Goal: Information Seeking & Learning: Learn about a topic

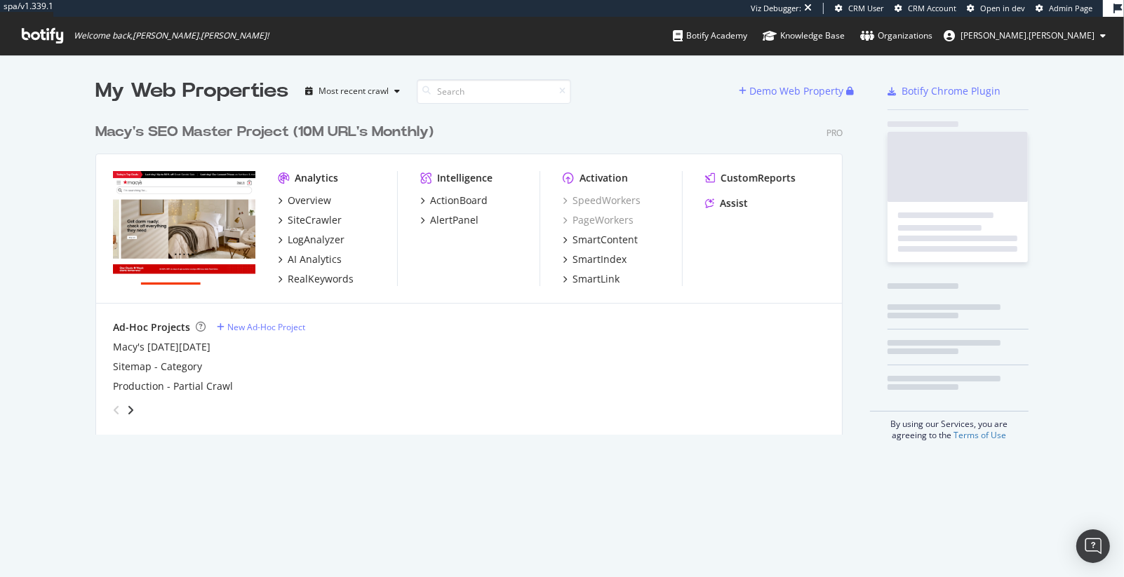
scroll to position [330, 758]
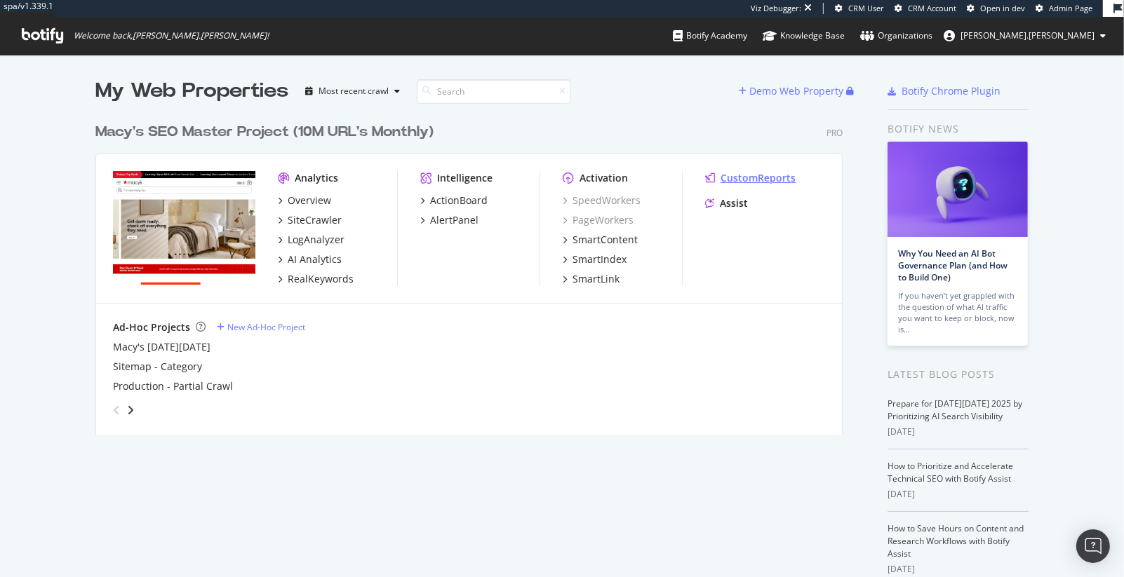
click at [747, 180] on div "CustomReports" at bounding box center [757, 178] width 75 height 14
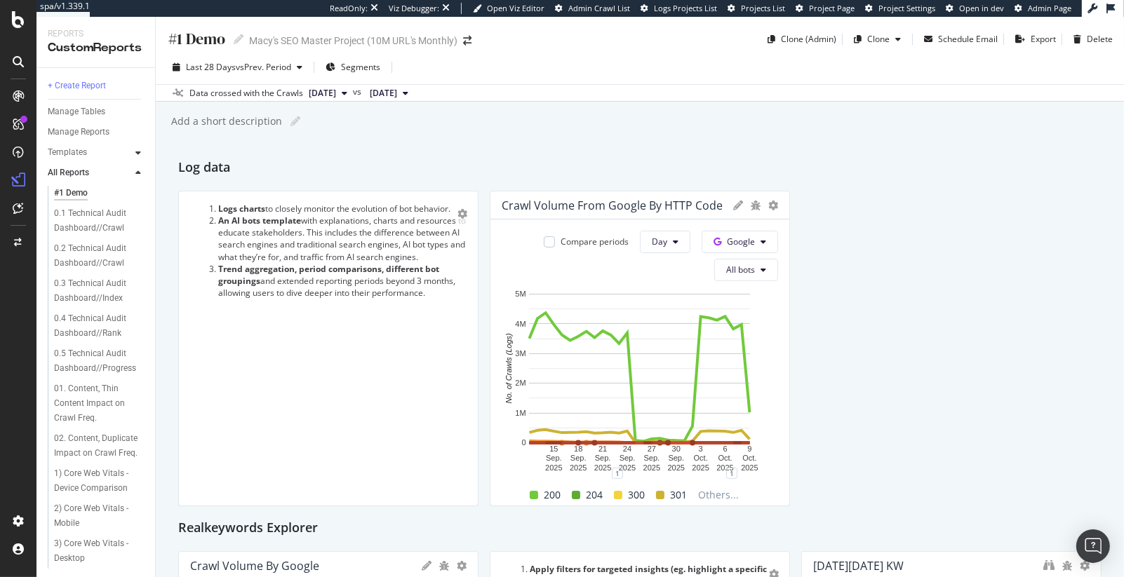
click at [138, 151] on icon at bounding box center [138, 153] width 6 height 8
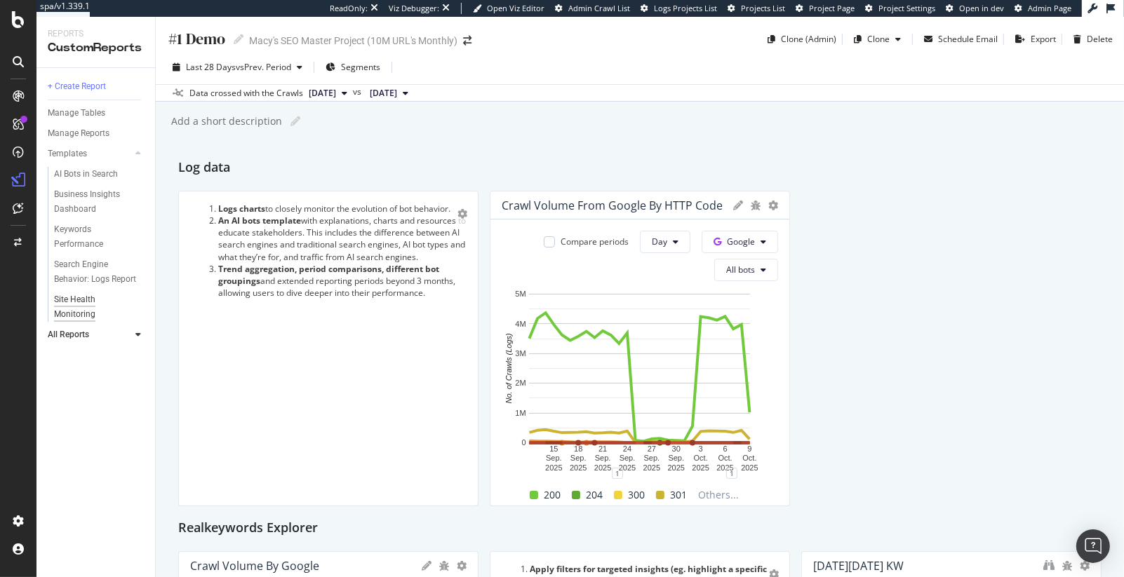
click at [67, 301] on div "Site Health Monitoring" at bounding box center [93, 306] width 79 height 29
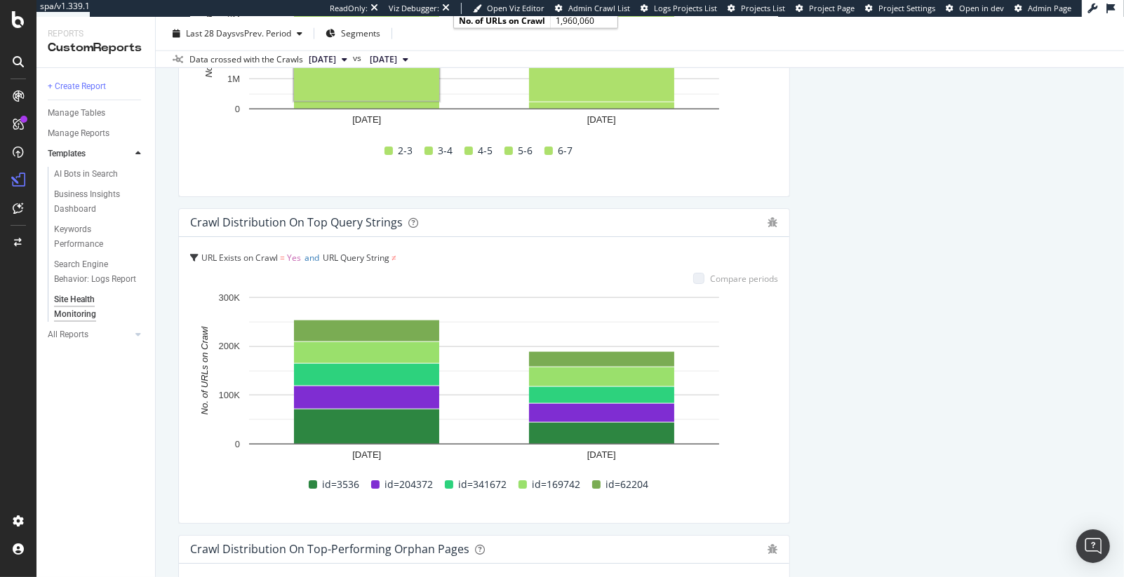
scroll to position [1572, 0]
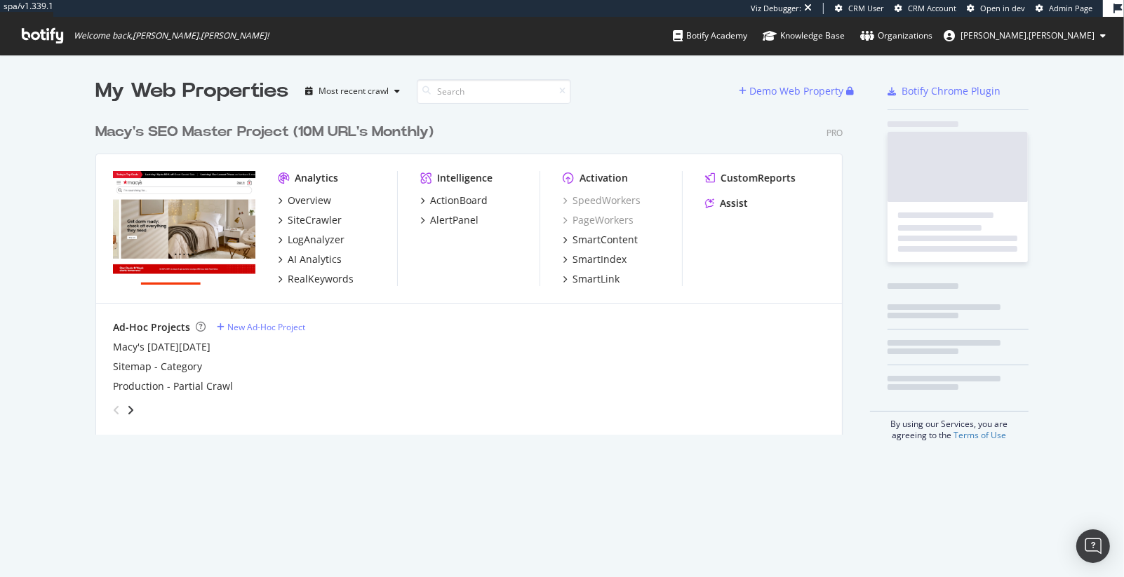
scroll to position [330, 758]
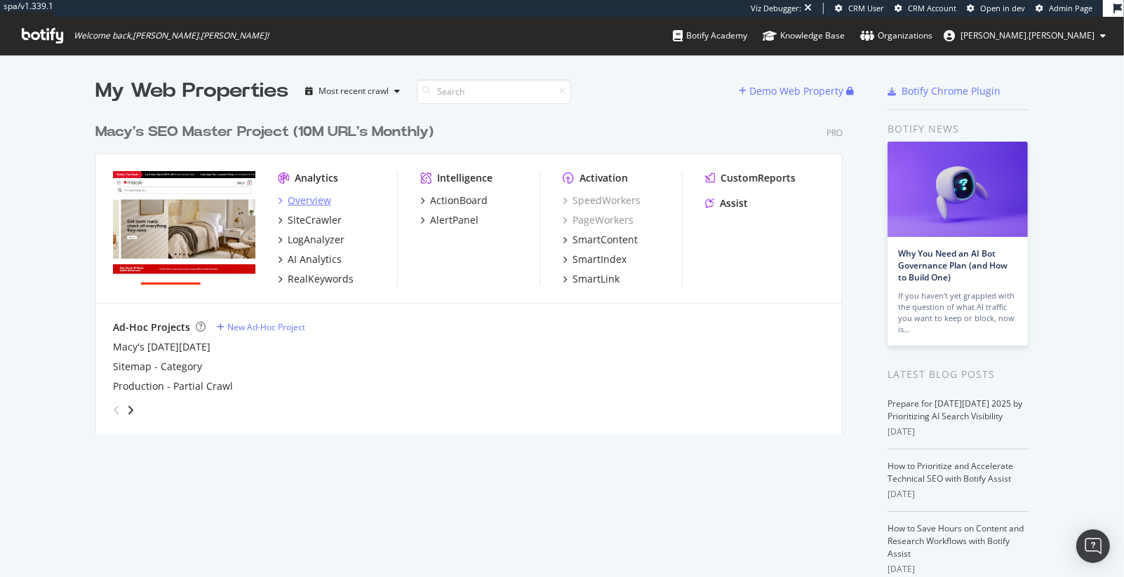
click at [310, 196] on div "Overview" at bounding box center [309, 201] width 43 height 14
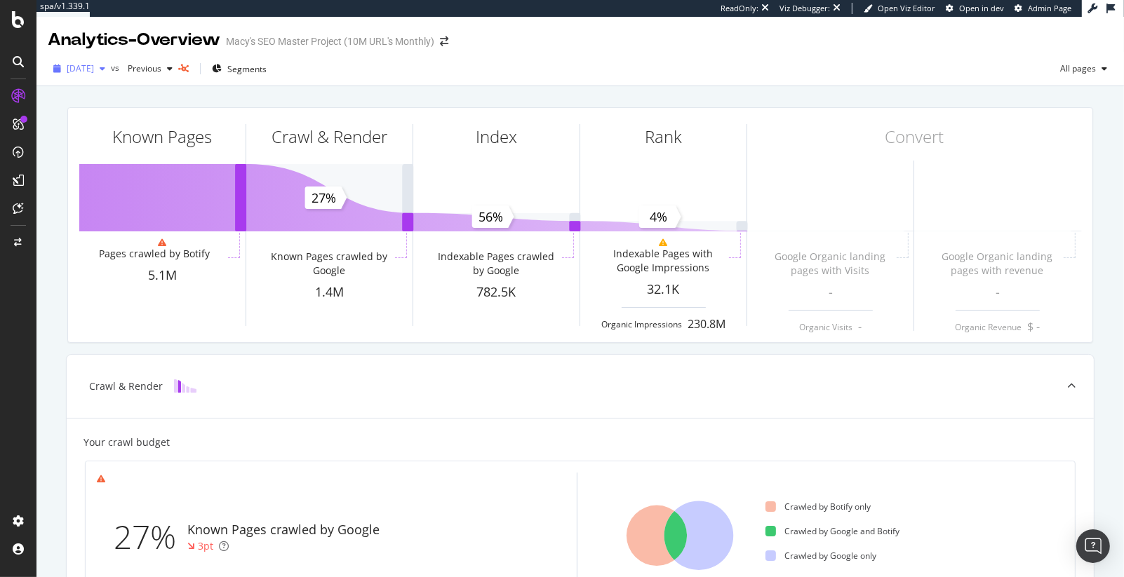
click at [100, 77] on div "2025 Oct. 2nd" at bounding box center [79, 68] width 63 height 21
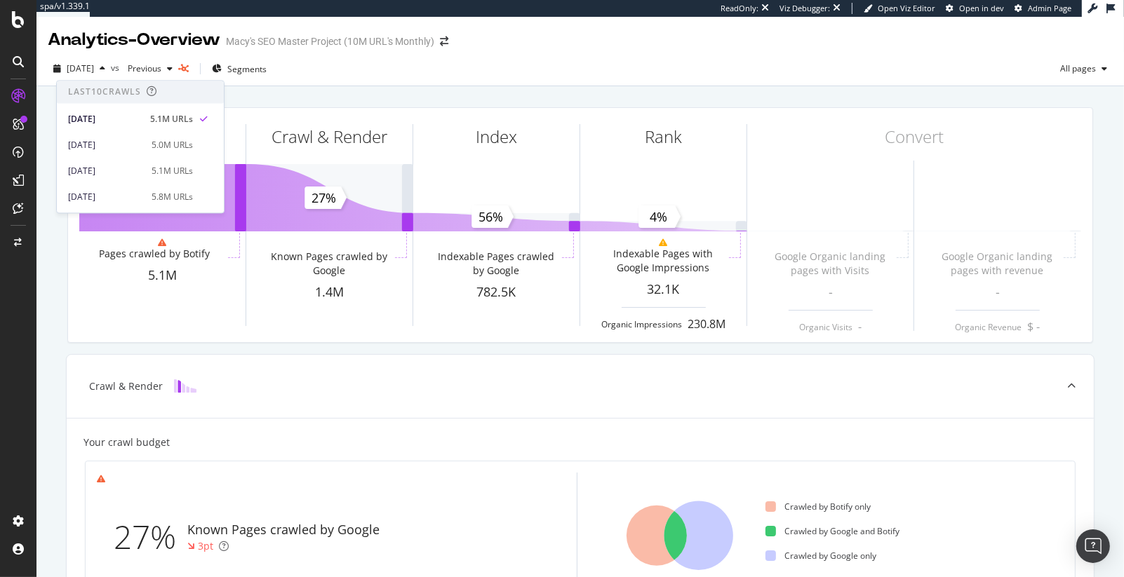
click at [95, 351] on div "Known Pages Pages crawled by Botify 5.1M Crawl & Render Known Pages crawled by …" at bounding box center [580, 225] width 1042 height 258
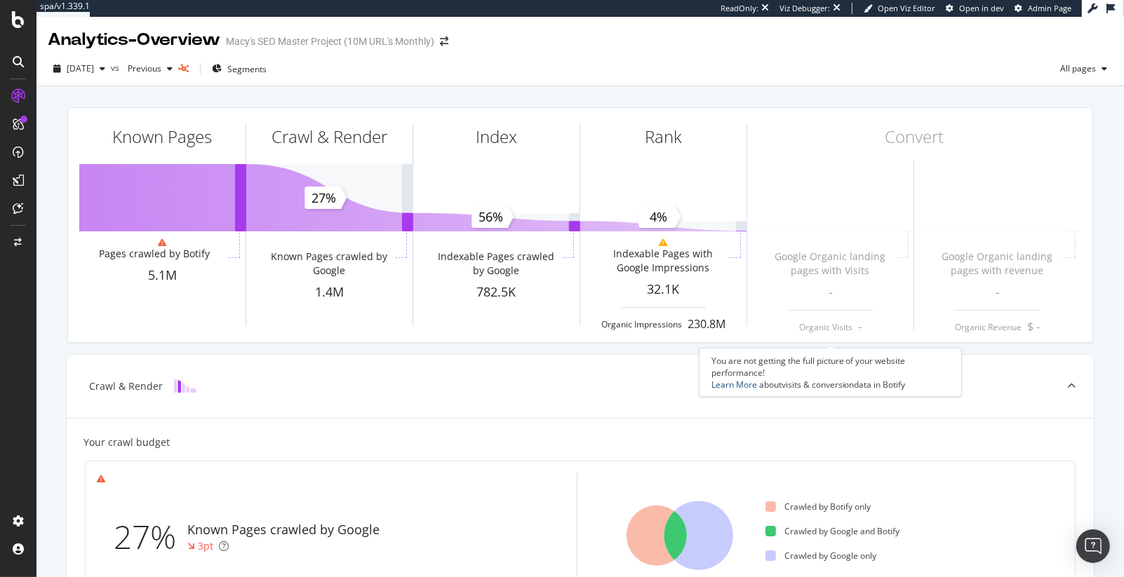
click at [738, 386] on link "Learn More" at bounding box center [734, 385] width 46 height 12
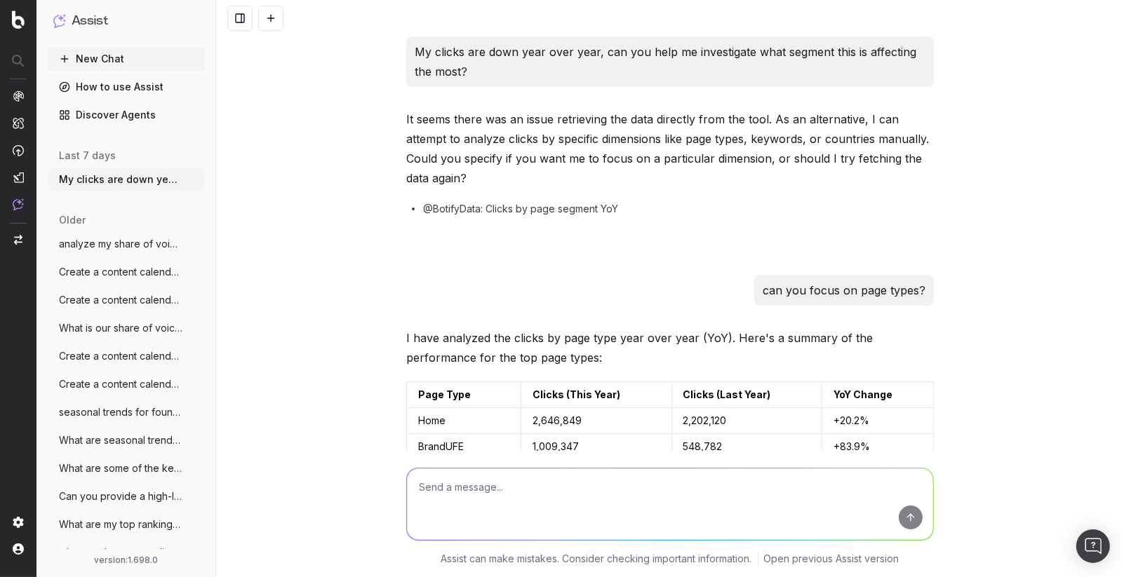
scroll to position [875, 0]
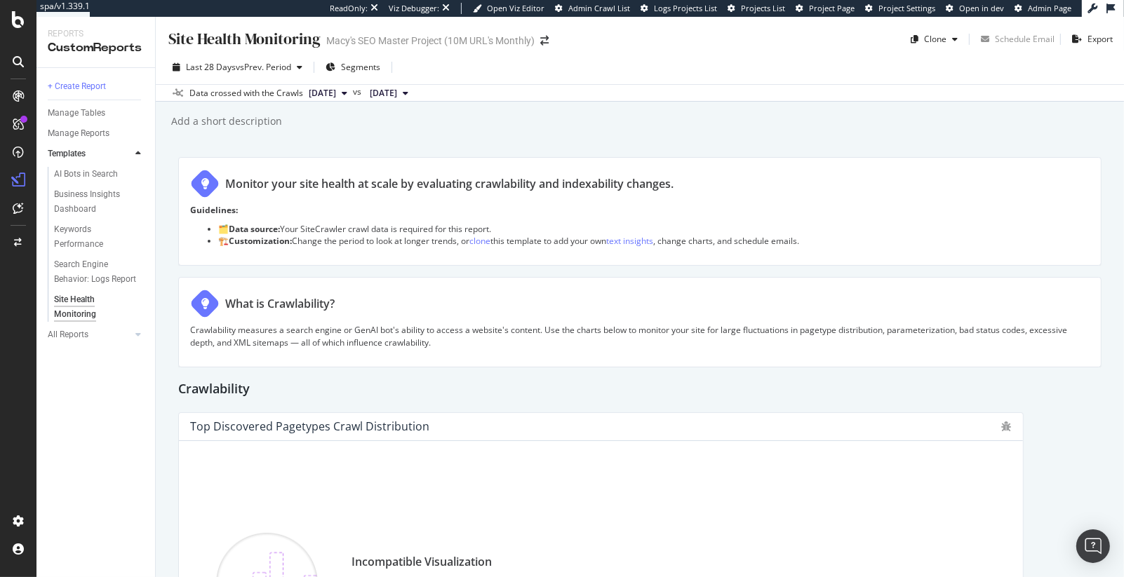
scroll to position [725, 0]
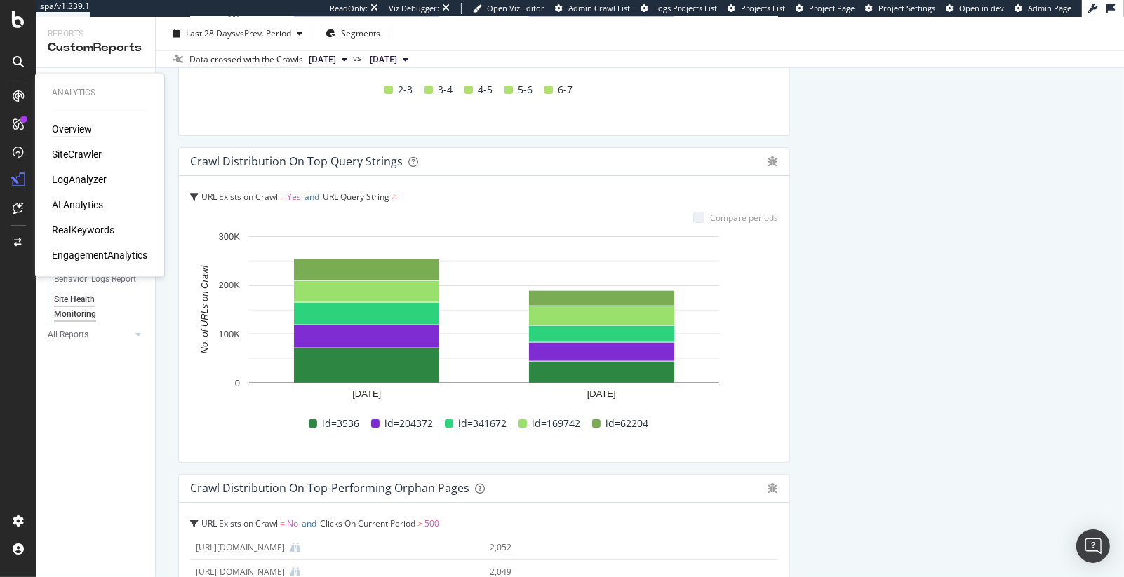
click at [72, 131] on div "Overview" at bounding box center [72, 130] width 40 height 14
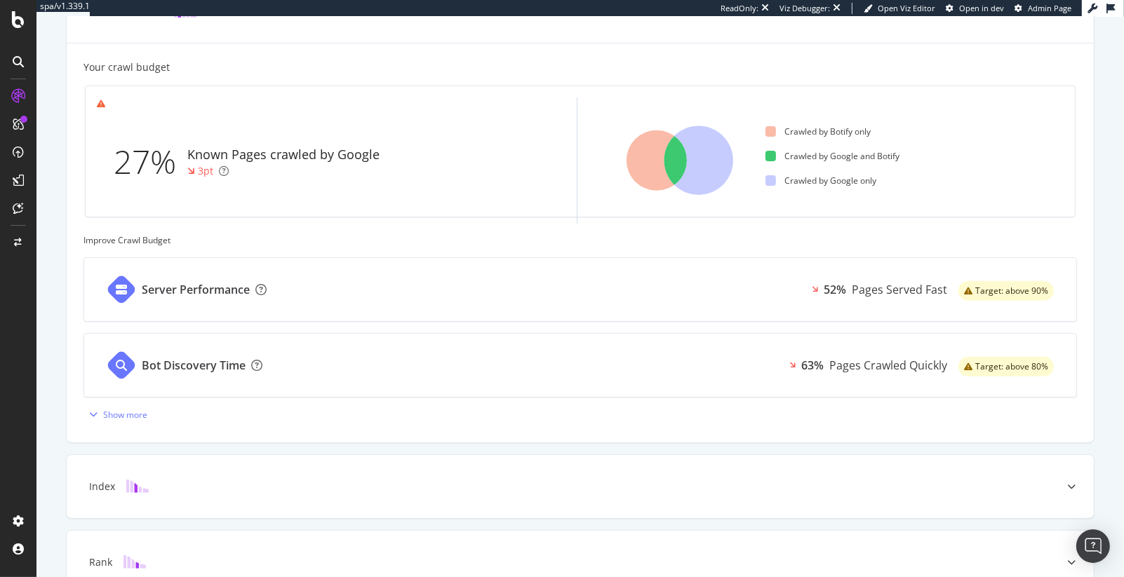
scroll to position [393, 0]
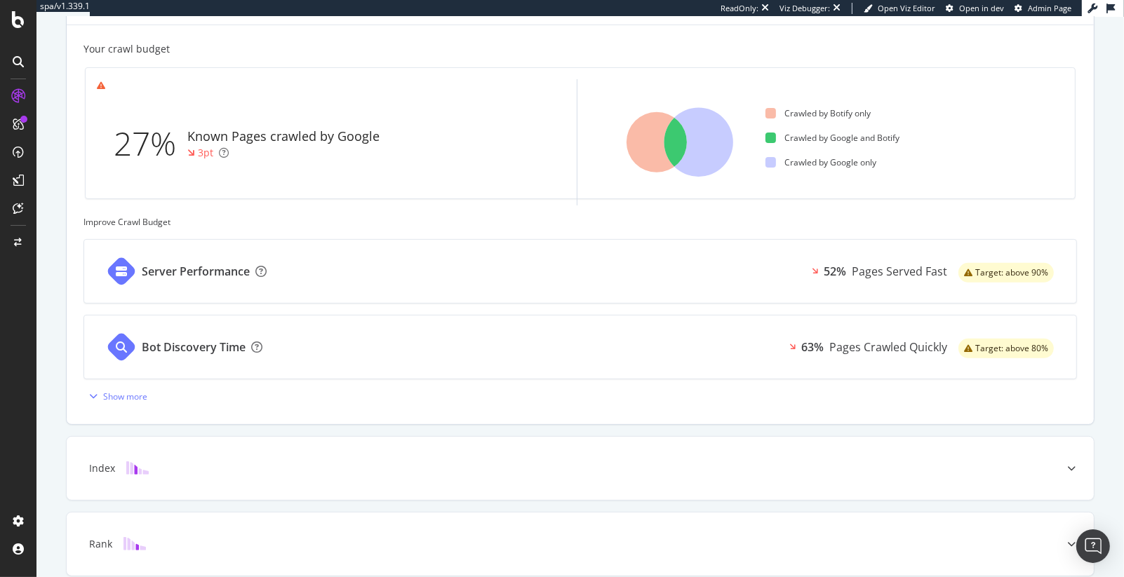
click at [483, 259] on div "Server Performance 52% Pages Served Fast Target: above 90%" at bounding box center [580, 271] width 992 height 63
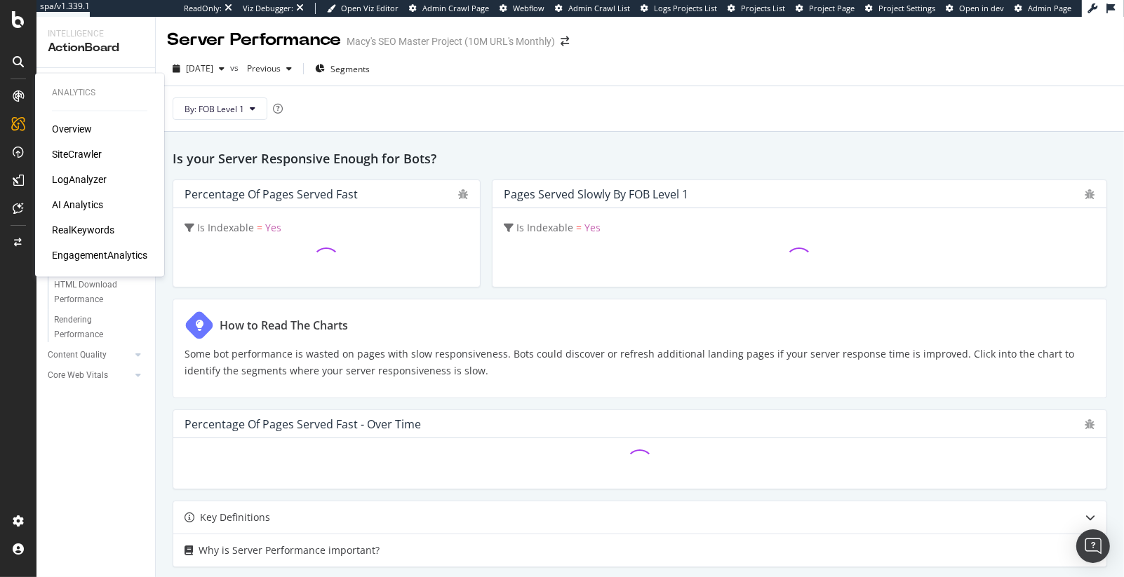
click at [17, 93] on icon at bounding box center [18, 95] width 11 height 11
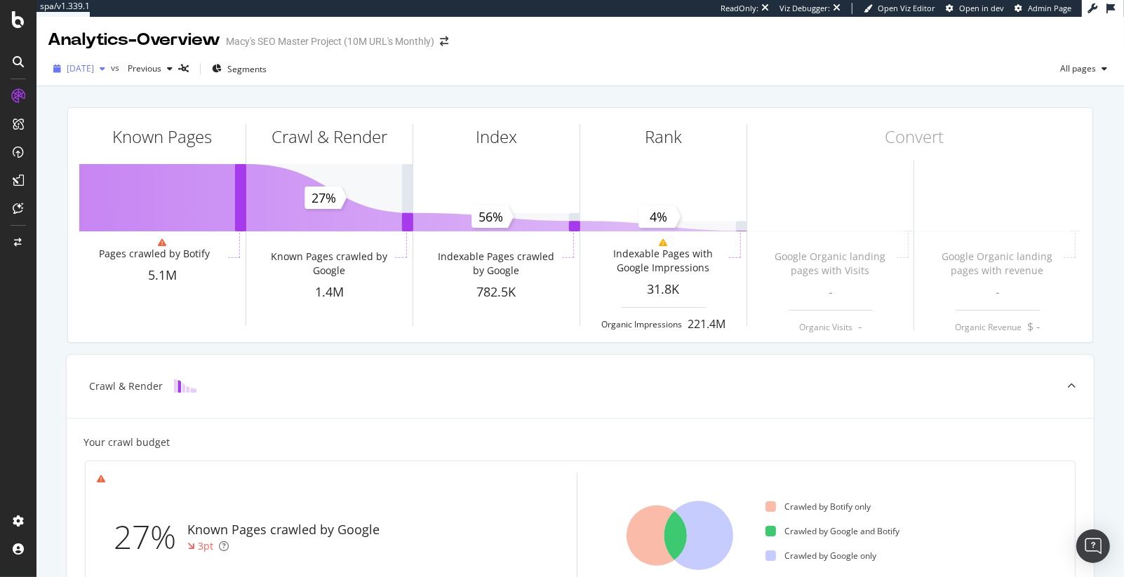
click at [94, 69] on span "2025 Oct. 2nd" at bounding box center [80, 68] width 27 height 12
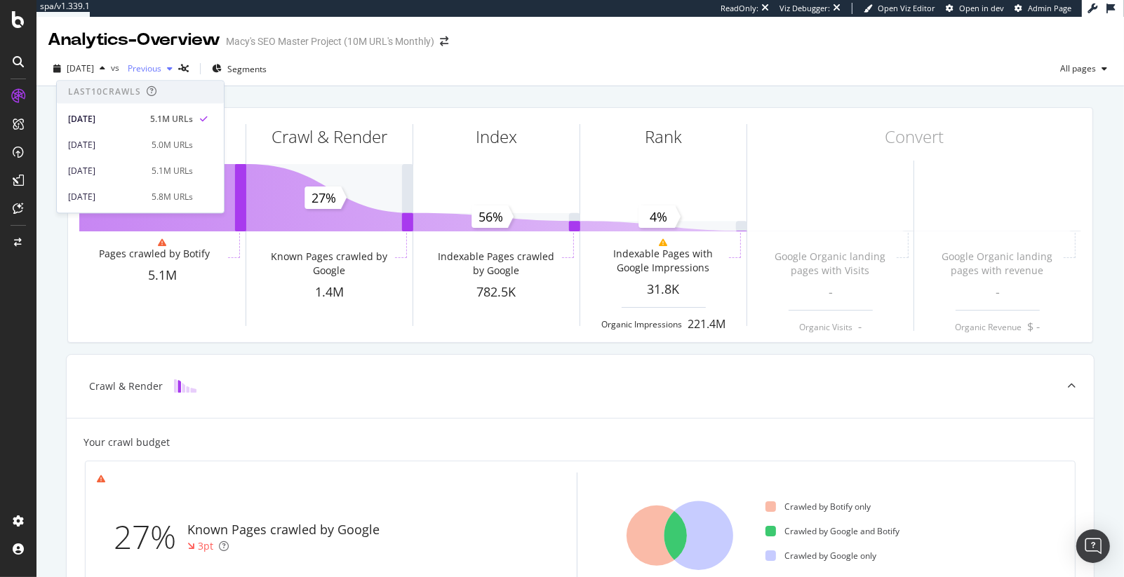
click at [161, 66] on span "Previous" at bounding box center [141, 68] width 39 height 12
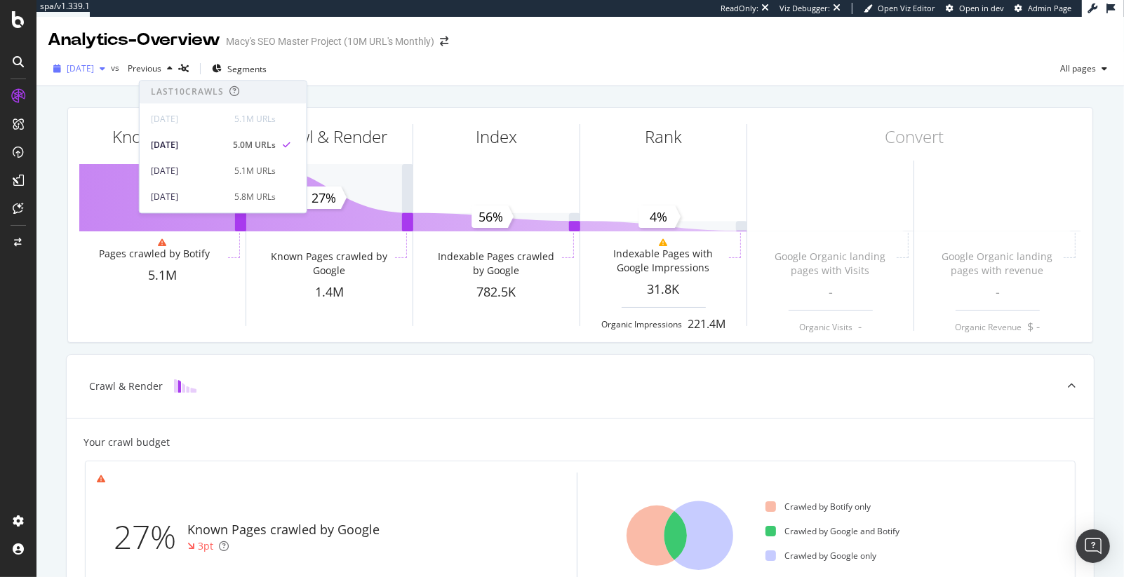
click at [94, 65] on span "2025 Oct. 2nd" at bounding box center [80, 68] width 27 height 12
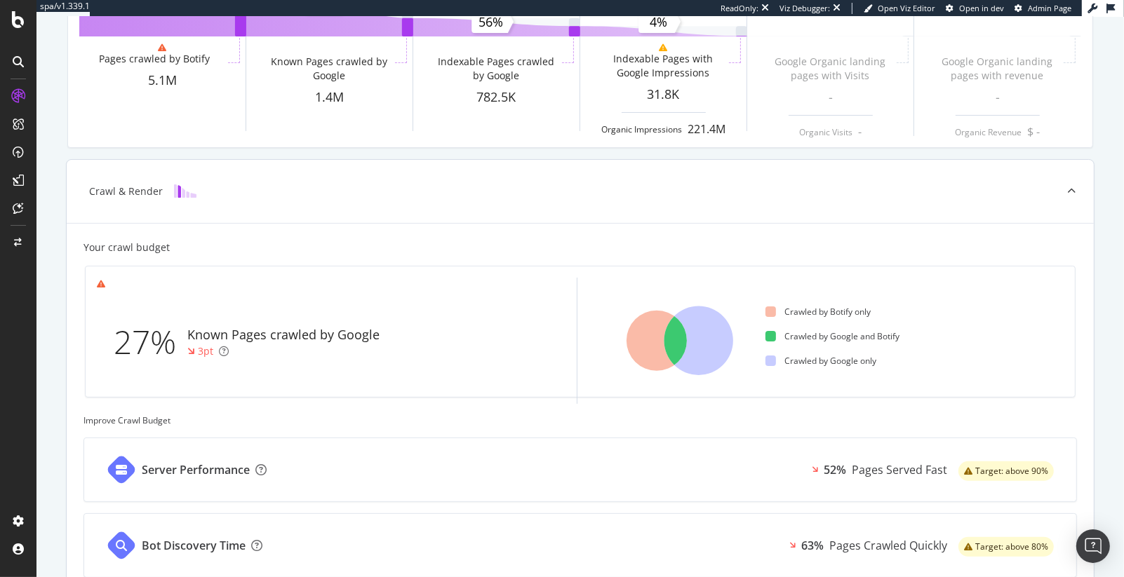
scroll to position [240, 0]
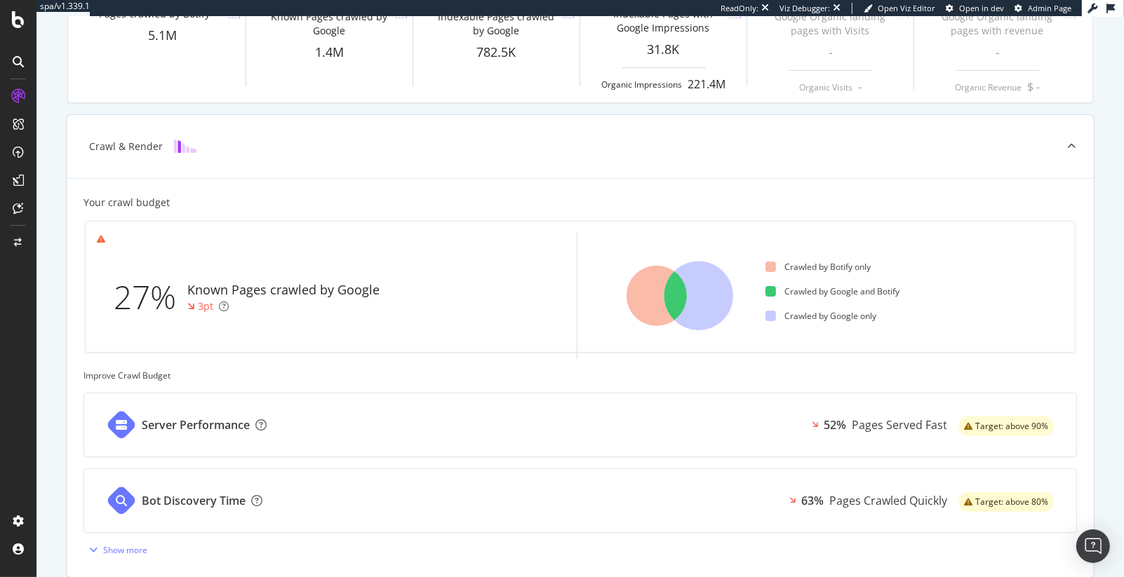
click at [149, 287] on div "27%" at bounding box center [151, 297] width 74 height 46
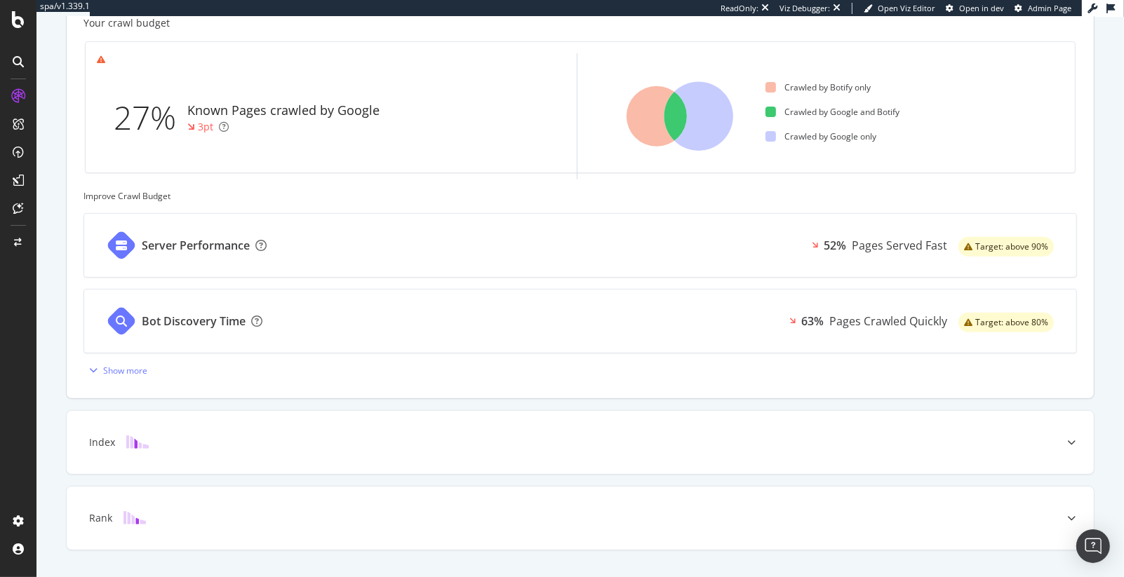
scroll to position [453, 0]
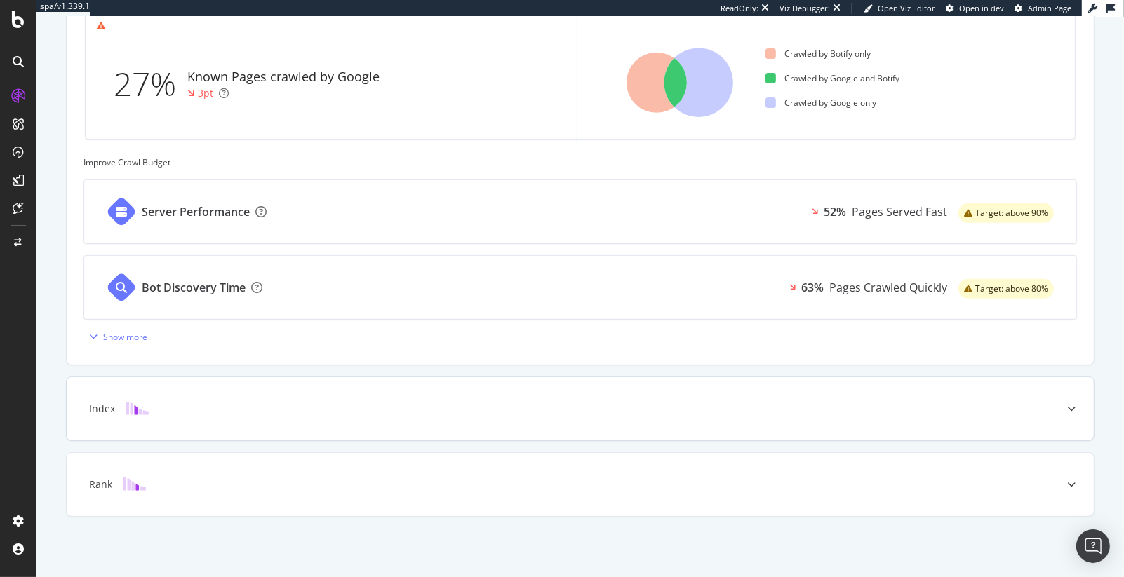
click at [534, 419] on div "Index" at bounding box center [580, 408] width 1027 height 63
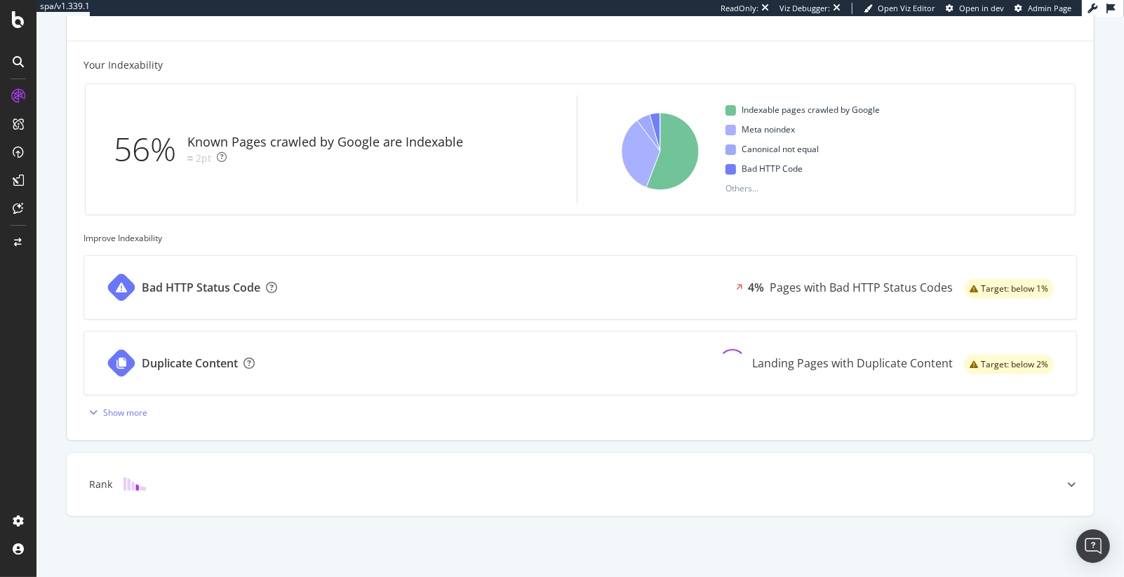
click at [607, 279] on div "Bad HTTP Status Code 4% Pages with Bad HTTP Status Codes Target: below 1%" at bounding box center [580, 287] width 992 height 63
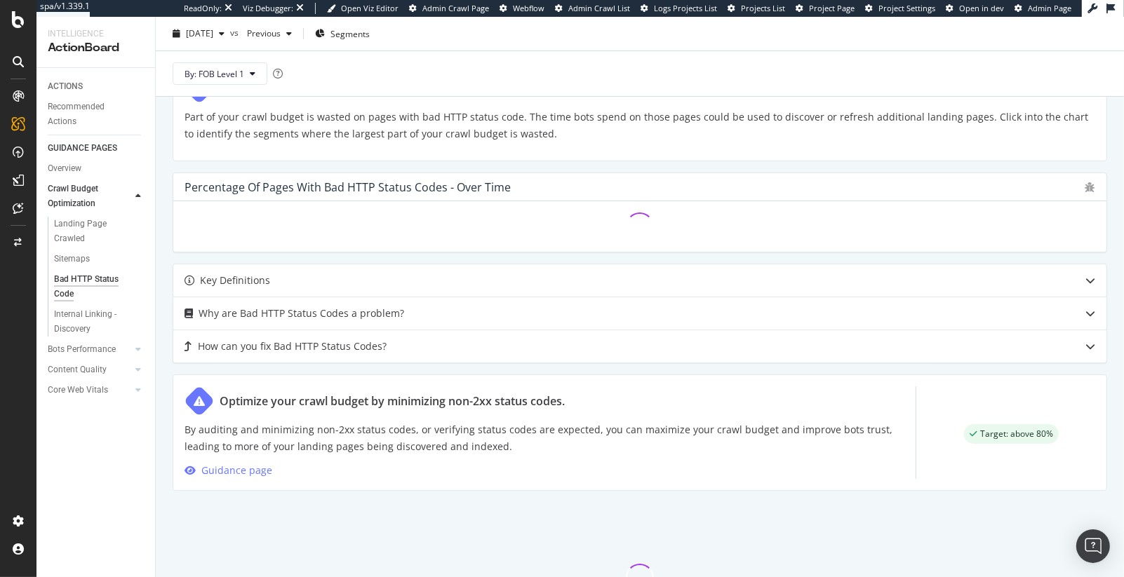
scroll to position [258, 0]
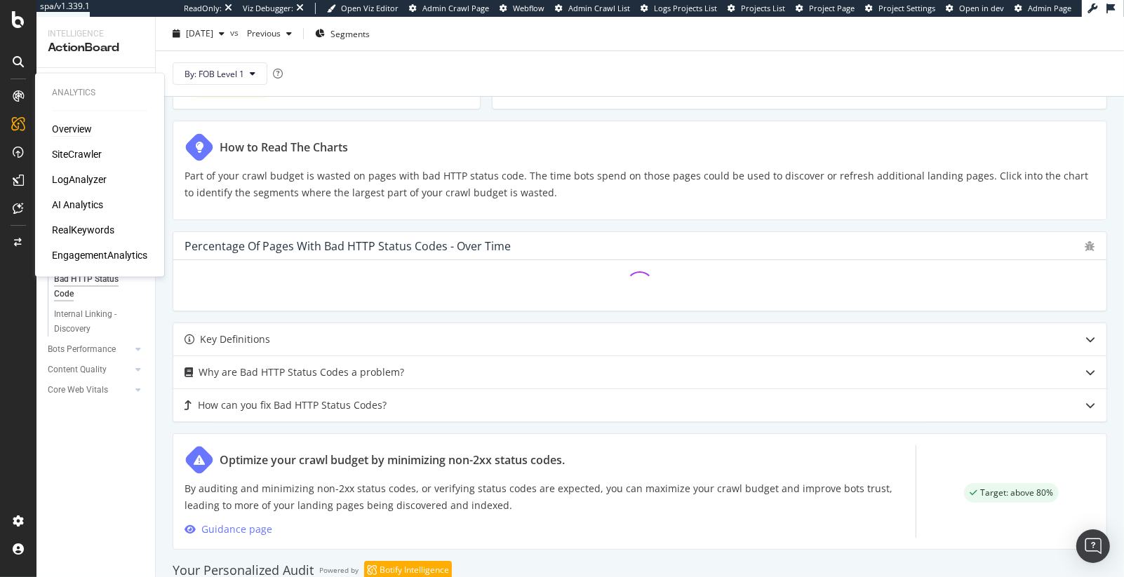
click at [66, 126] on div "Overview" at bounding box center [72, 130] width 40 height 14
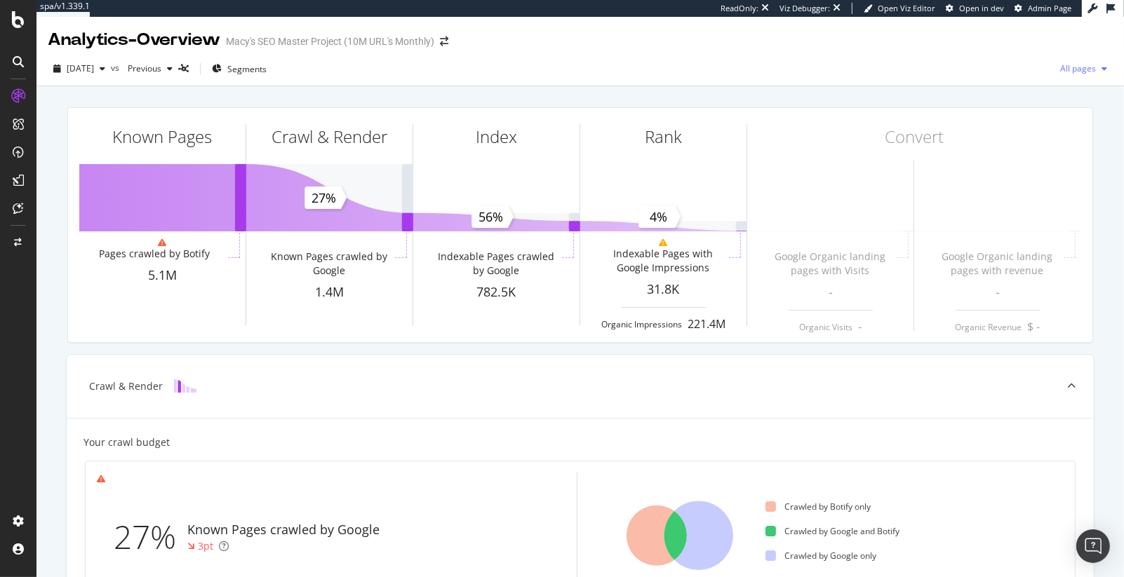
click at [1098, 67] on div "button" at bounding box center [1103, 69] width 17 height 8
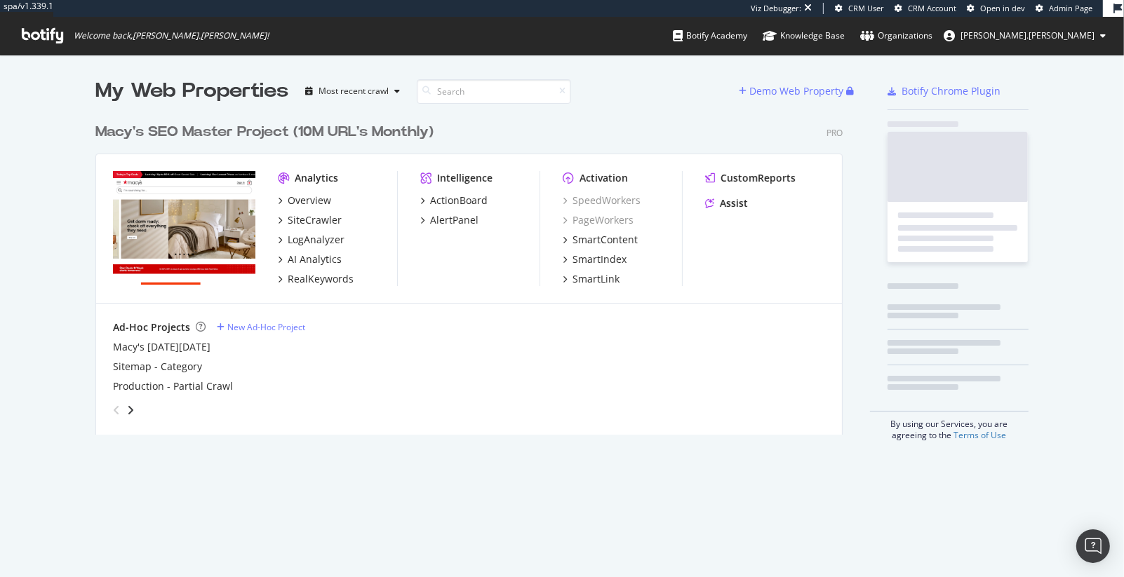
scroll to position [330, 758]
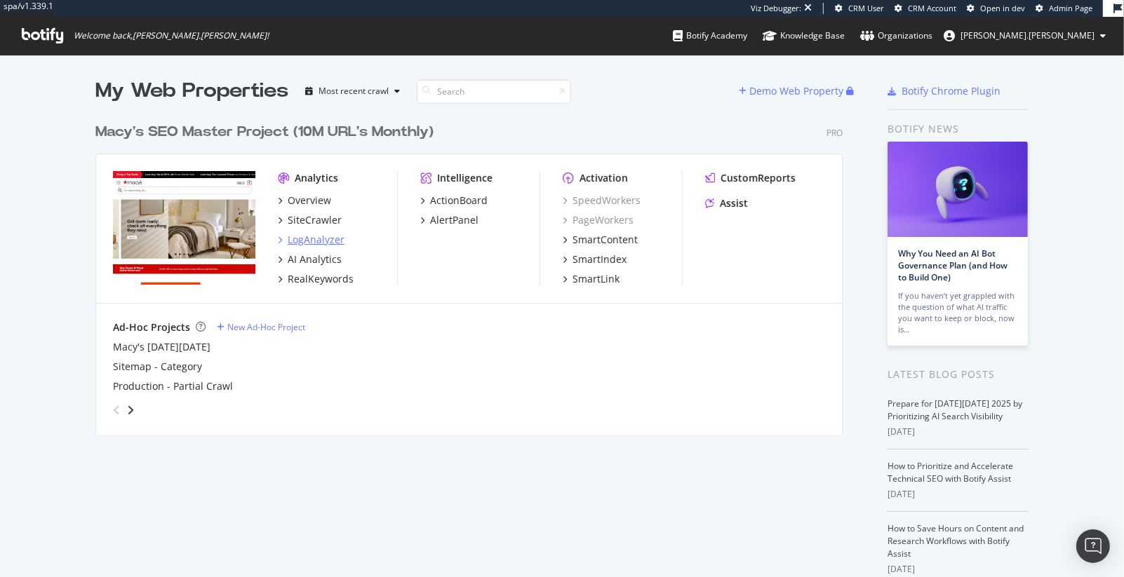
click at [311, 242] on div "LogAnalyzer" at bounding box center [316, 240] width 57 height 14
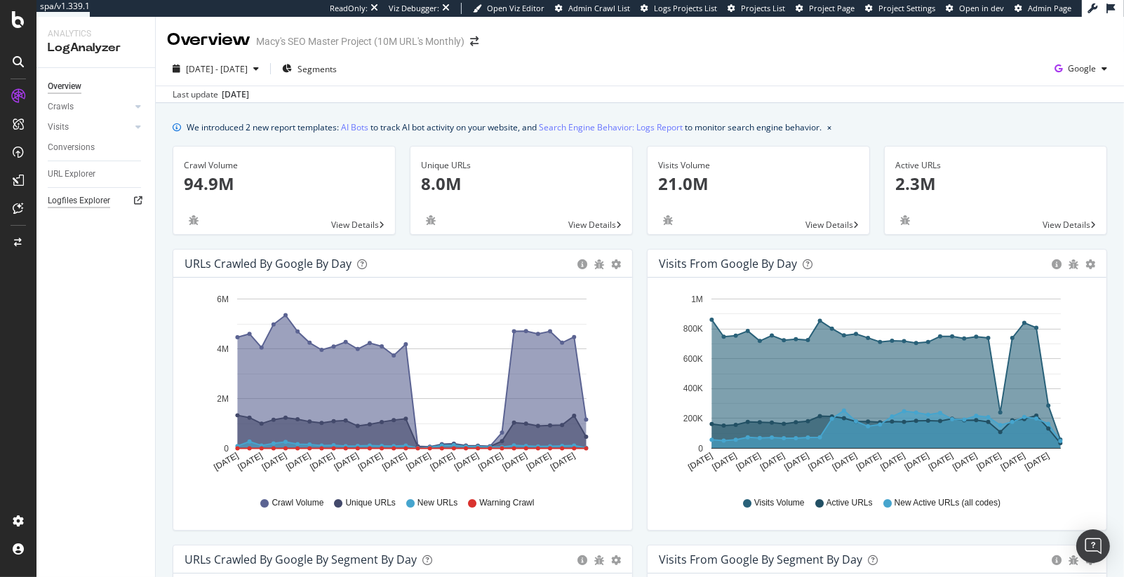
click at [88, 194] on div "Logfiles Explorer" at bounding box center [79, 201] width 62 height 15
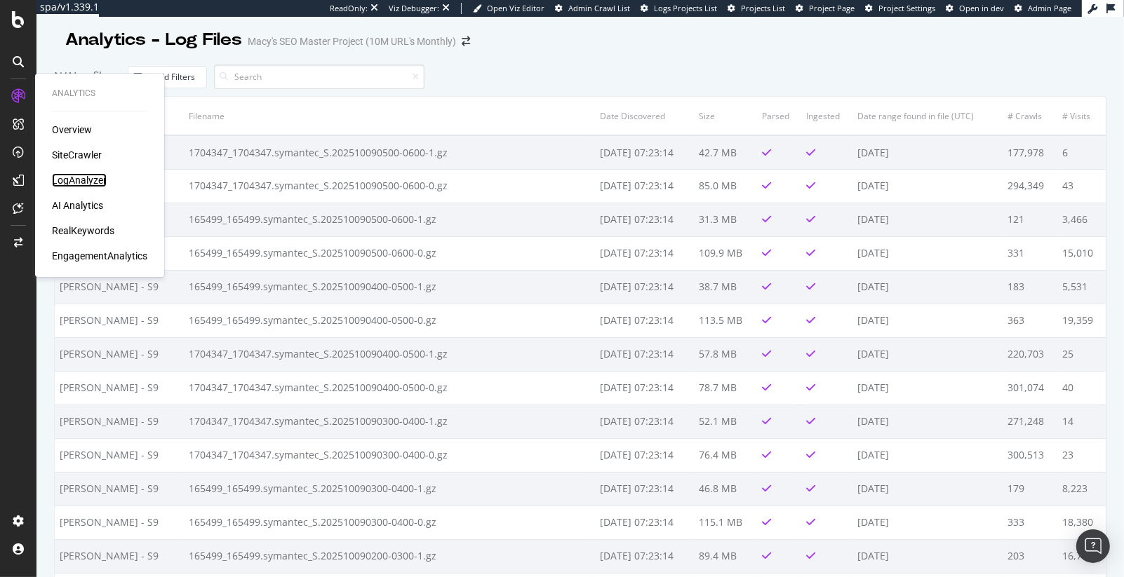
click at [82, 181] on div "LogAnalyzer" at bounding box center [79, 180] width 55 height 14
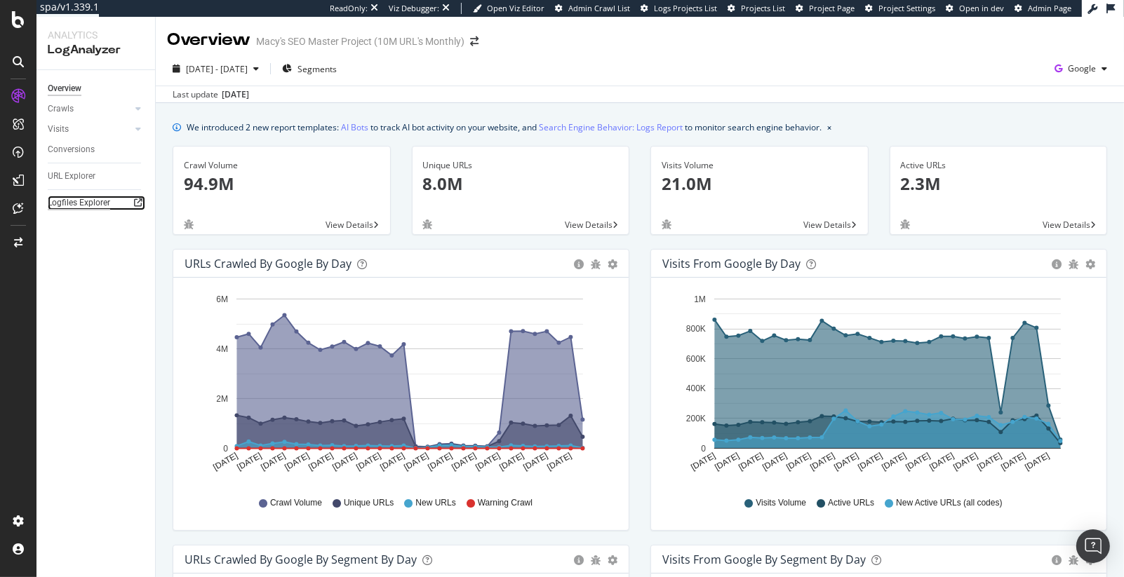
click at [86, 198] on div "Logfiles Explorer" at bounding box center [79, 203] width 62 height 15
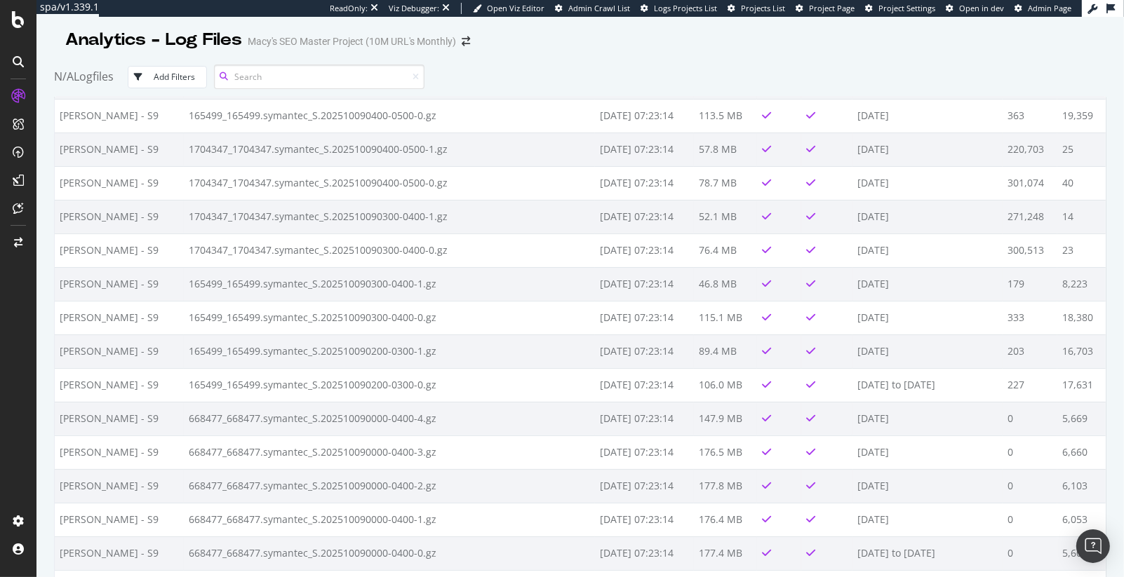
scroll to position [208, 0]
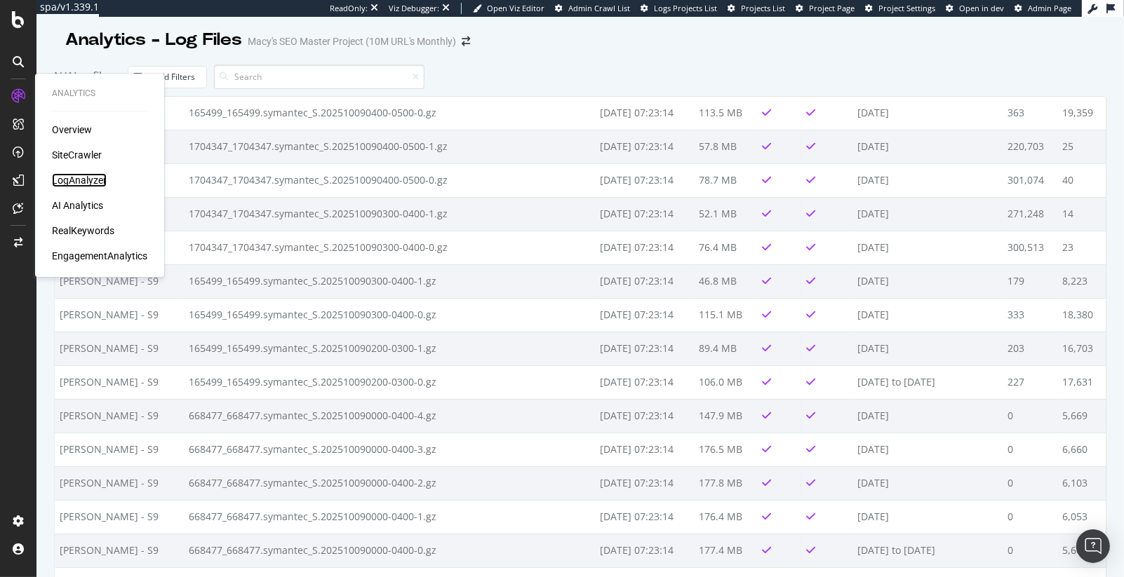
click at [76, 186] on div "LogAnalyzer" at bounding box center [79, 180] width 55 height 14
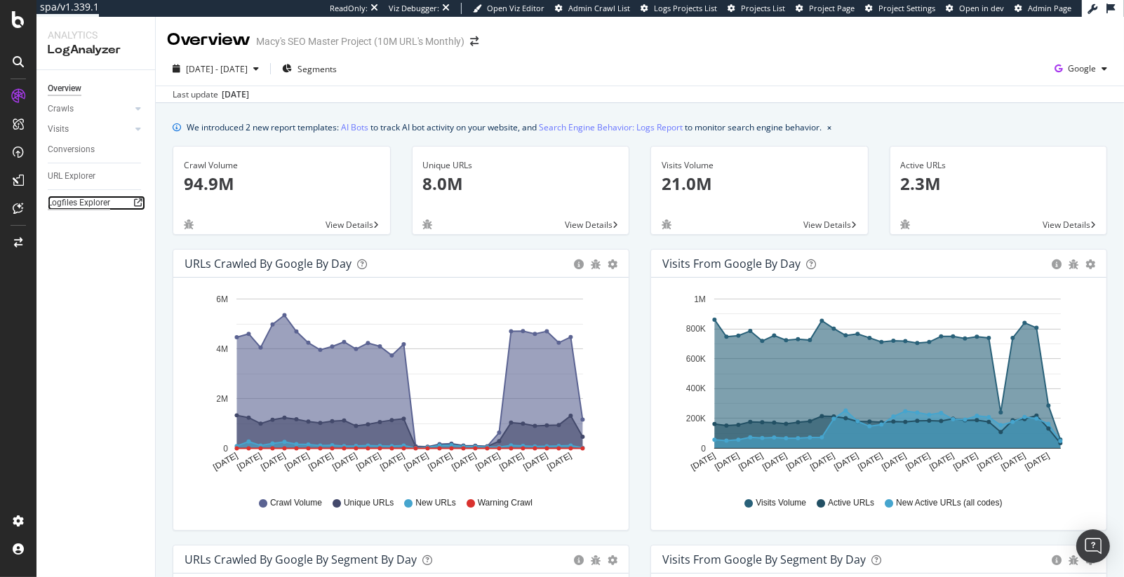
click at [93, 207] on div "Logfiles Explorer" at bounding box center [79, 203] width 62 height 15
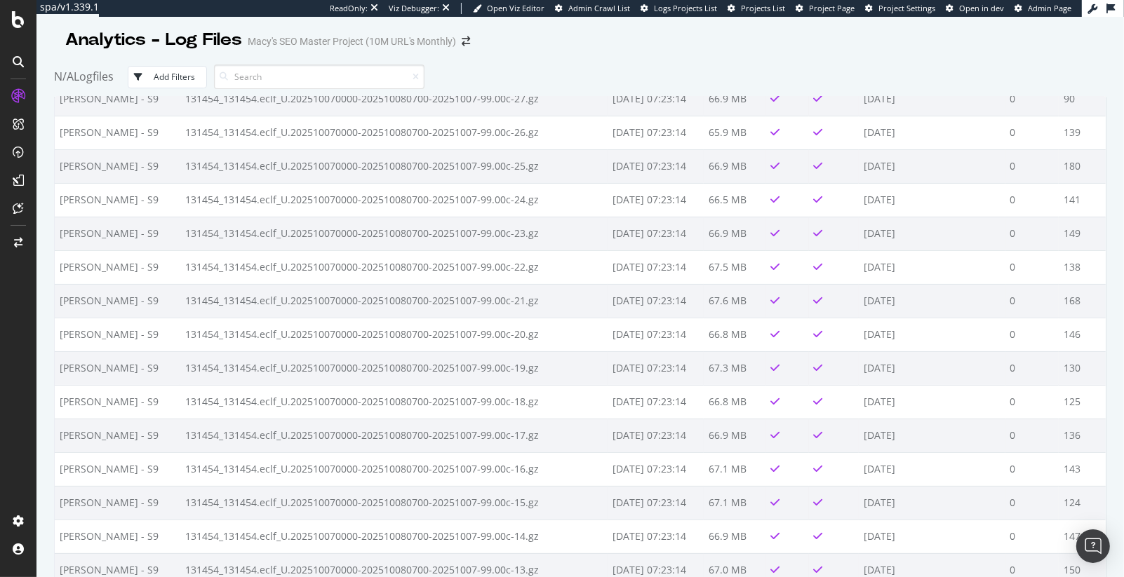
scroll to position [16550, 0]
